Goal: Transaction & Acquisition: Purchase product/service

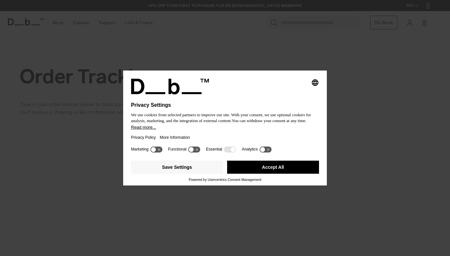
click at [286, 172] on button "Accept All" at bounding box center [273, 166] width 92 height 13
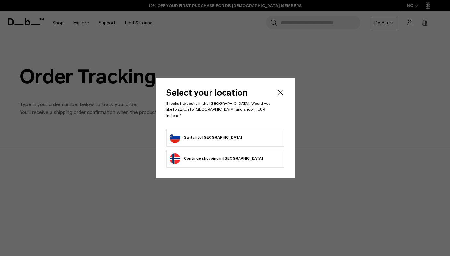
click at [223, 129] on li "Switch to Slovenia" at bounding box center [225, 138] width 118 height 18
click at [213, 136] on button "Switch to Slovenia" at bounding box center [206, 137] width 72 height 10
click at [203, 132] on button "Switch to Slovenia" at bounding box center [206, 137] width 72 height 10
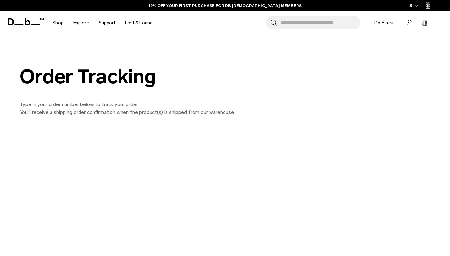
click at [300, 20] on input "Search for Bags, Luggage..." at bounding box center [321, 23] width 80 height 14
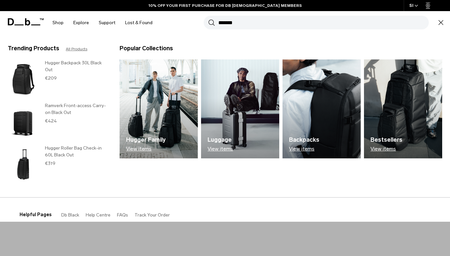
type input "*******"
click at [208, 19] on button "Search" at bounding box center [211, 22] width 7 height 7
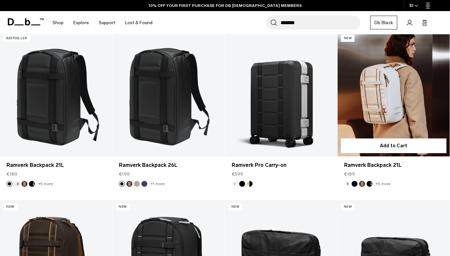
scroll to position [115, 0]
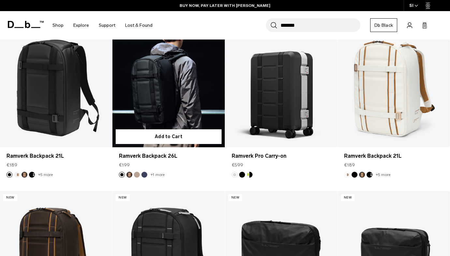
click at [151, 88] on link "Ramverk Backpack 26L" at bounding box center [169, 85] width 112 height 125
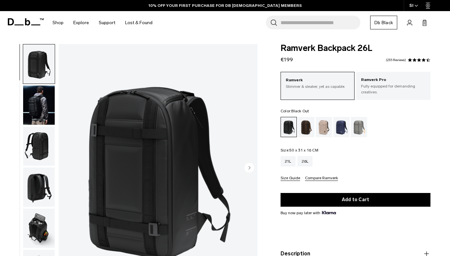
click at [47, 107] on img "button" at bounding box center [39, 104] width 32 height 39
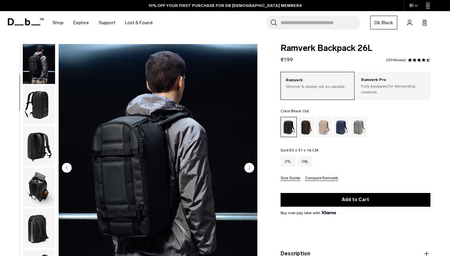
click at [38, 109] on img "button" at bounding box center [39, 104] width 32 height 39
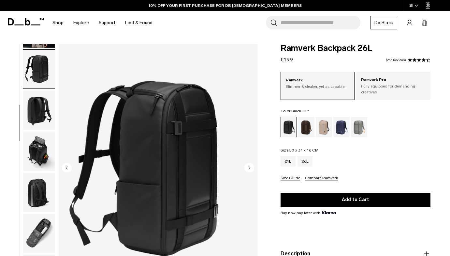
scroll to position [78, 0]
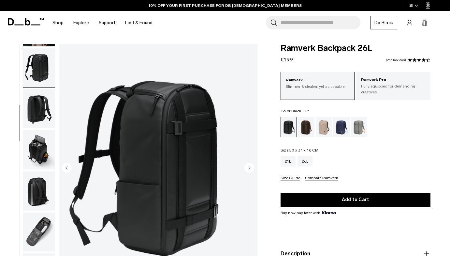
click at [39, 102] on img "button" at bounding box center [39, 108] width 32 height 39
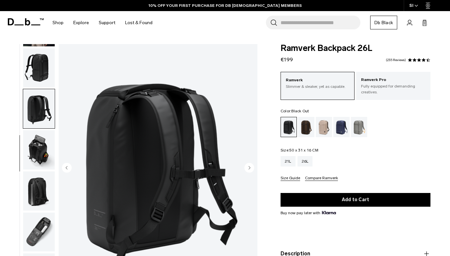
click at [39, 152] on img "button" at bounding box center [39, 149] width 32 height 39
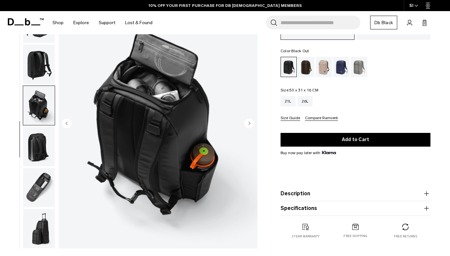
scroll to position [61, 0]
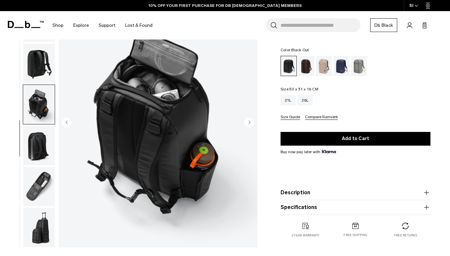
click at [38, 156] on img "button" at bounding box center [39, 145] width 32 height 39
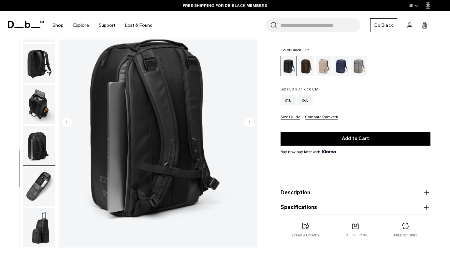
click at [40, 190] on img "button" at bounding box center [39, 186] width 32 height 39
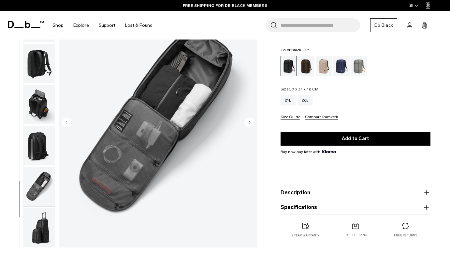
click at [39, 218] on img "button" at bounding box center [39, 227] width 32 height 39
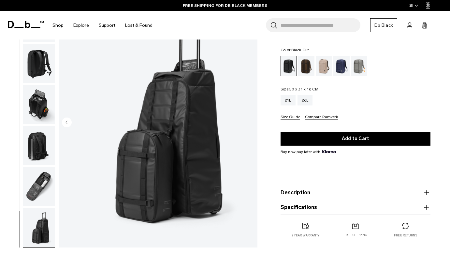
click at [38, 198] on img "button" at bounding box center [39, 186] width 32 height 39
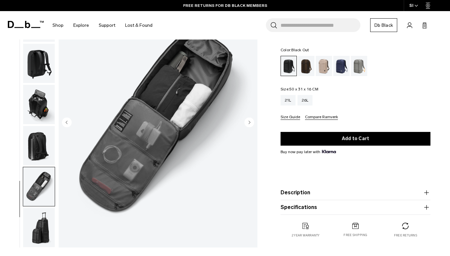
click at [30, 241] on img "button" at bounding box center [39, 227] width 32 height 39
